Goal: Task Accomplishment & Management: Use online tool/utility

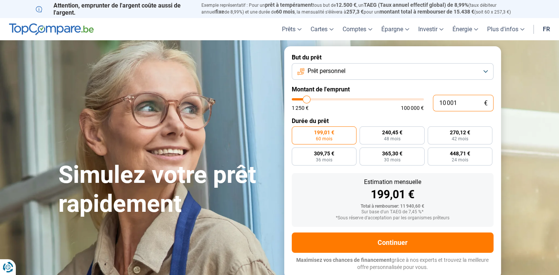
drag, startPoint x: 459, startPoint y: 103, endPoint x: 434, endPoint y: 100, distance: 25.0
click at [434, 100] on input "10 001" at bounding box center [463, 103] width 61 height 17
type input "2"
type input "1250"
type input "20"
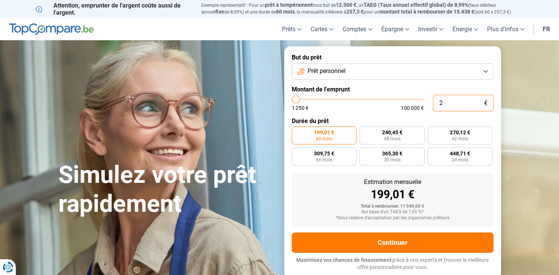
type input "1250"
type input "200"
type input "1250"
type input "2 000"
type input "2000"
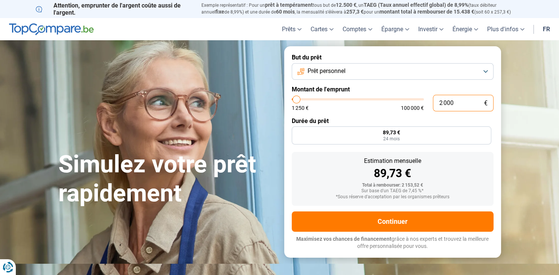
radio input "true"
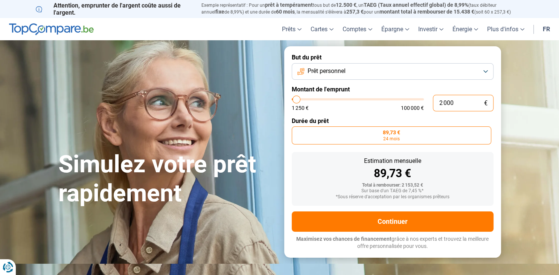
type input "2 000"
click at [403, 117] on form "But du prêt Prêt personnel Montant de l'emprunt 2 000 € 1 250 € 100 000 € Durée…" at bounding box center [392, 151] width 217 height 211
click at [391, 135] on span "89,73 €" at bounding box center [391, 132] width 17 height 5
click at [297, 131] on input "89,73 € 24 mois" at bounding box center [294, 129] width 5 height 5
click at [403, 134] on label "89,73 € 24 mois" at bounding box center [392, 136] width 200 height 18
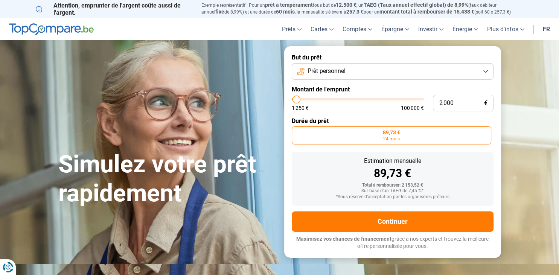
click at [297, 131] on input "89,73 € 24 mois" at bounding box center [294, 129] width 5 height 5
